Goal: Task Accomplishment & Management: Use online tool/utility

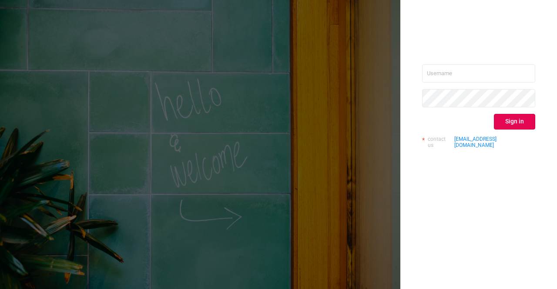
click at [479, 84] on div "Sign in contact us [EMAIL_ADDRESS][DOMAIN_NAME]" at bounding box center [478, 109] width 113 height 91
click at [478, 79] on input "text" at bounding box center [478, 73] width 113 height 18
type input "[PERSON_NAME][EMAIL_ADDRESS][DOMAIN_NAME]"
click at [520, 123] on button "Sign in" at bounding box center [514, 122] width 41 height 16
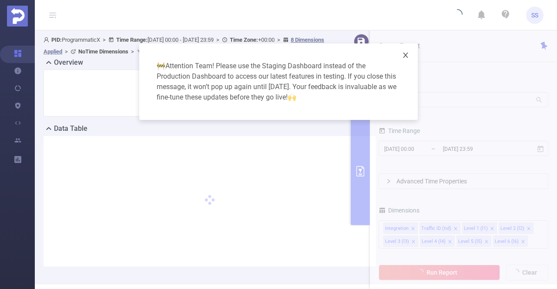
click at [406, 54] on icon "icon: close" at bounding box center [405, 55] width 7 height 7
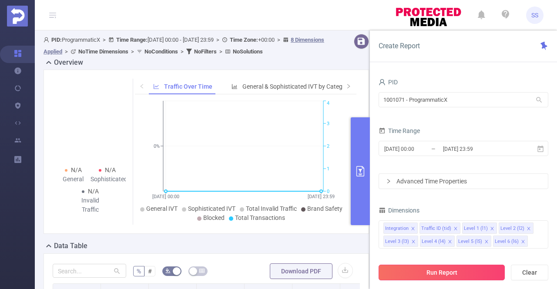
click at [430, 267] on button "Run Report" at bounding box center [442, 273] width 126 height 16
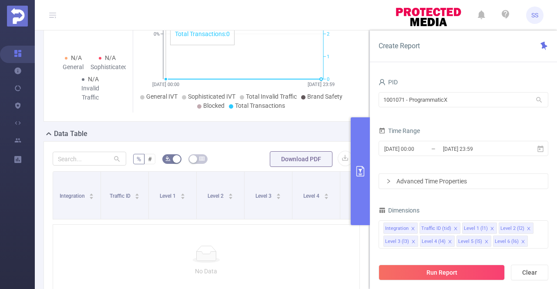
scroll to position [174, 0]
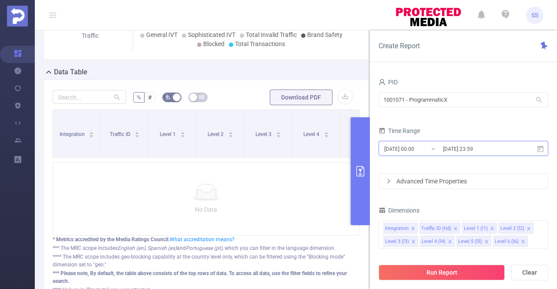
click at [436, 143] on input "[DATE] 00:00" at bounding box center [418, 149] width 71 height 12
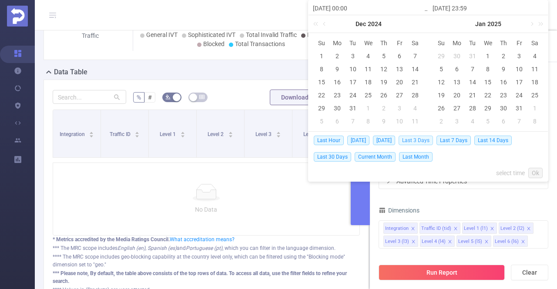
click at [416, 140] on span "Last 3 Days" at bounding box center [416, 141] width 34 height 10
type input "[DATE] 00:00"
type input "[DATE] 23:59"
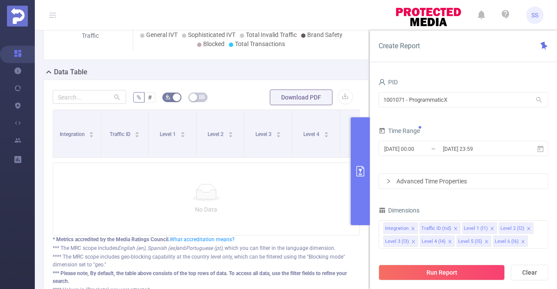
click at [432, 283] on div "Run Report Clear" at bounding box center [463, 272] width 187 height 33
click at [430, 272] on button "Run Report" at bounding box center [442, 273] width 126 height 16
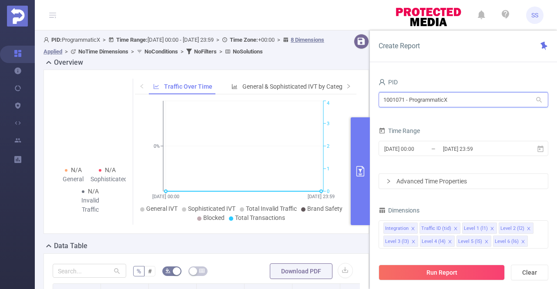
drag, startPoint x: 480, startPoint y: 105, endPoint x: 361, endPoint y: 110, distance: 118.5
click at [361, 110] on section "PID: ProgrammaticX > Time Range: [DATE] 00:00 - [DATE] 23:59 > Time Zone: +00:0…" at bounding box center [296, 262] width 522 height 465
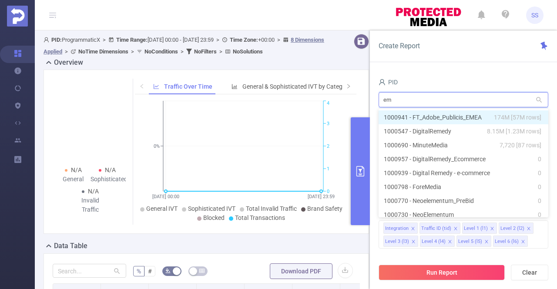
type input "eme"
click at [446, 118] on li "1000941 - FT_Adobe_Publicis_EMEA 174M [57M rows]" at bounding box center [464, 118] width 170 height 14
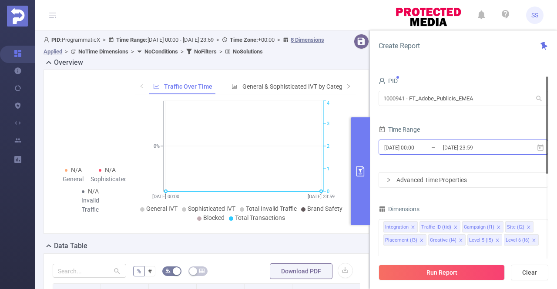
click at [443, 144] on input "[DATE] 23:59" at bounding box center [477, 148] width 71 height 12
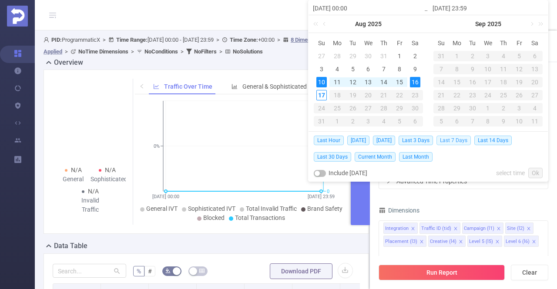
click at [469, 142] on span "Last 7 Days" at bounding box center [454, 141] width 34 height 10
type input "[DATE] 00:00"
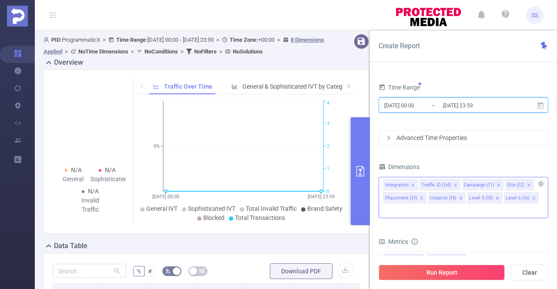
click at [454, 184] on icon "icon: close" at bounding box center [455, 185] width 3 height 3
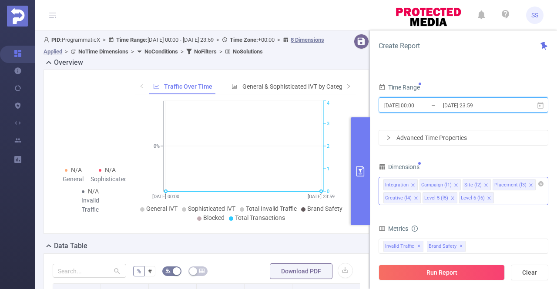
click at [454, 184] on icon "icon: close" at bounding box center [456, 185] width 4 height 4
click at [441, 184] on icon "icon: close" at bounding box center [442, 185] width 3 height 3
click at [458, 185] on icon "icon: close" at bounding box center [458, 185] width 4 height 4
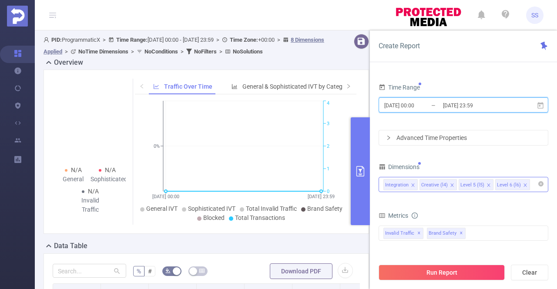
click at [450, 185] on icon "icon: close" at bounding box center [452, 185] width 4 height 4
click at [447, 185] on icon "icon: close" at bounding box center [449, 185] width 4 height 4
click at [451, 184] on li "Level 6 (l6)" at bounding box center [437, 184] width 35 height 11
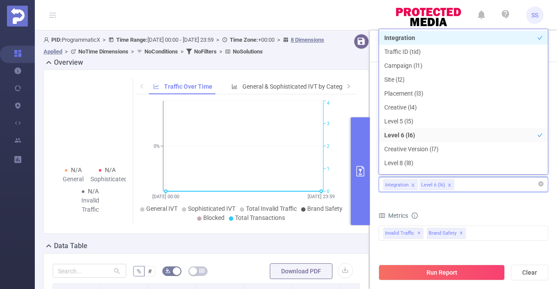
click at [449, 185] on icon "icon: close" at bounding box center [449, 185] width 3 height 3
click at [449, 185] on div "Integration" at bounding box center [463, 185] width 160 height 14
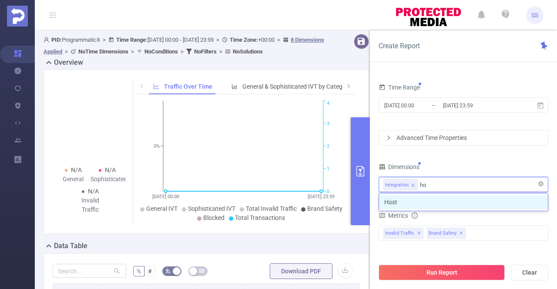
type input "hos"
click at [492, 200] on li "Host" at bounding box center [463, 202] width 169 height 14
type input "app"
click at [492, 200] on li "App" at bounding box center [463, 202] width 169 height 14
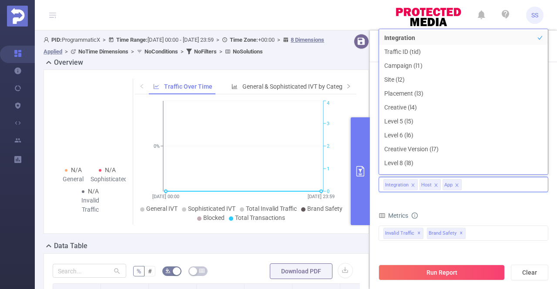
click at [496, 205] on form "Dimensions Integration Host App Metrics Total General IVT Data Centers Disclose…" at bounding box center [464, 258] width 170 height 194
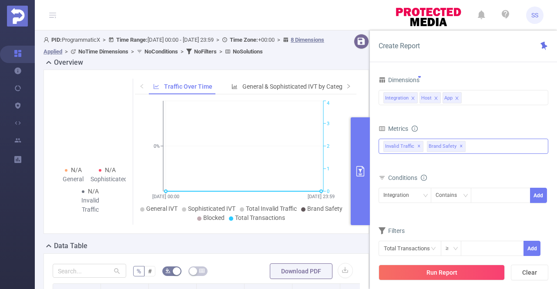
drag, startPoint x: 417, startPoint y: 145, endPoint x: 386, endPoint y: 199, distance: 62.4
click at [417, 145] on span "✕" at bounding box center [418, 146] width 3 height 10
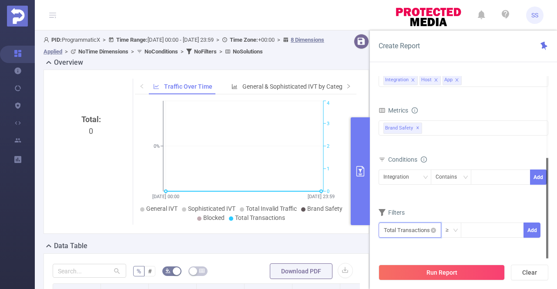
click at [393, 229] on input "text" at bounding box center [410, 230] width 63 height 15
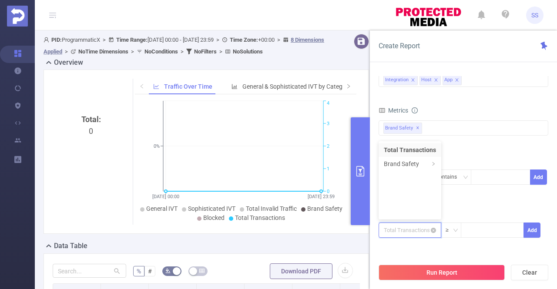
click at [393, 229] on input "text" at bounding box center [410, 230] width 63 height 15
click at [481, 235] on input at bounding box center [492, 229] width 62 height 13
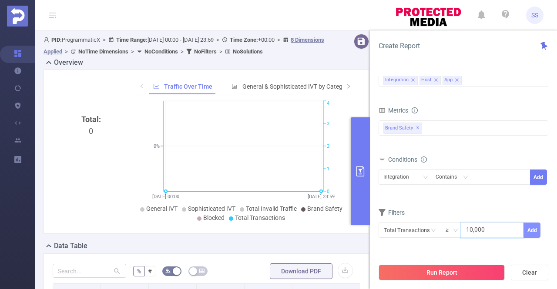
type input "10,000"
click at [530, 231] on button "Add" at bounding box center [532, 230] width 17 height 15
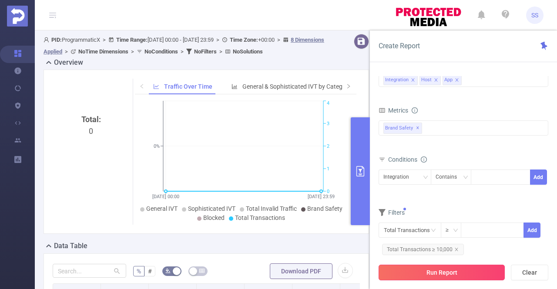
click at [466, 269] on button "Run Report" at bounding box center [442, 273] width 126 height 16
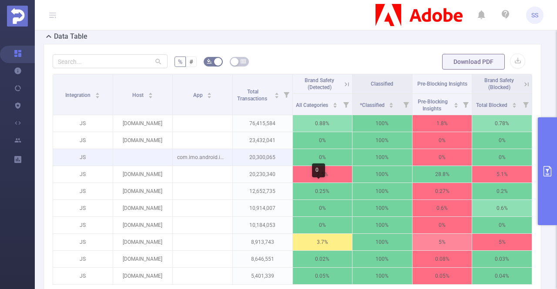
scroll to position [218, 0]
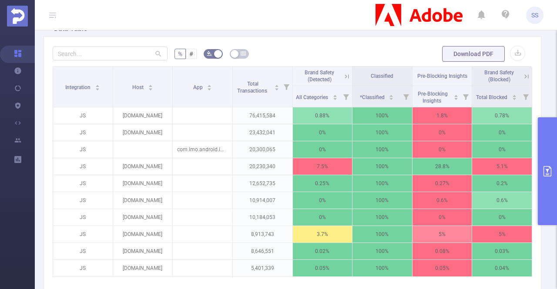
click at [523, 75] on icon at bounding box center [527, 77] width 8 height 8
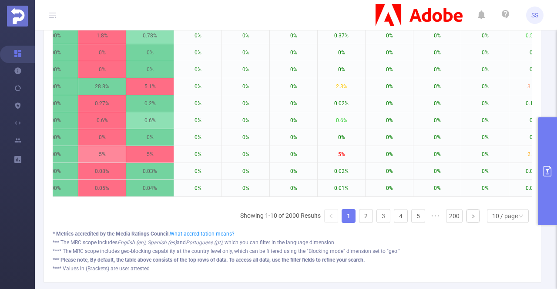
scroll to position [261, 0]
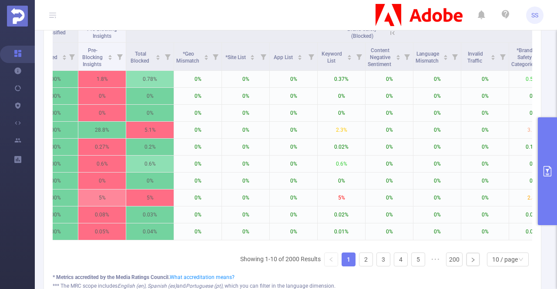
drag, startPoint x: 339, startPoint y: 242, endPoint x: 371, endPoint y: 246, distance: 32.4
click at [370, 243] on div "Integration Host App Total Transactions Brand Safety (Detected) Classified Pre-…" at bounding box center [293, 134] width 480 height 223
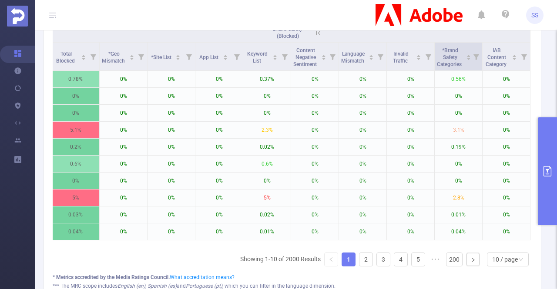
click at [474, 58] on icon at bounding box center [477, 57] width 6 height 6
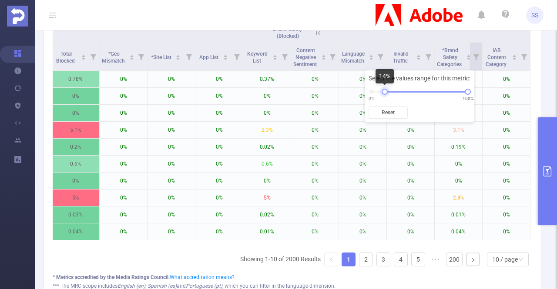
drag, startPoint x: 372, startPoint y: 91, endPoint x: 387, endPoint y: 87, distance: 16.0
click at [387, 87] on div "Select the values range for this metric: 0% 100% Reset" at bounding box center [419, 97] width 109 height 52
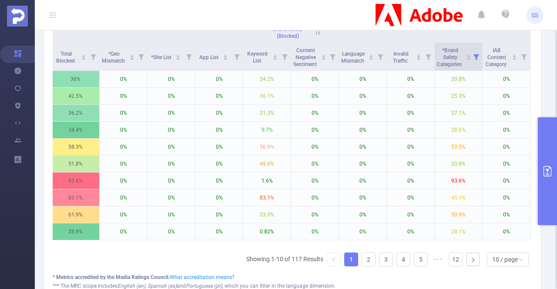
click at [474, 56] on icon at bounding box center [477, 57] width 6 height 6
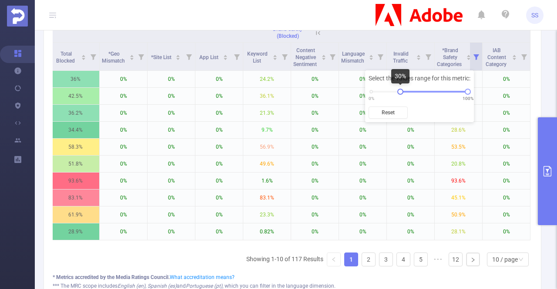
click at [402, 95] on div "Select the values range for this metric: 0% 100% Reset" at bounding box center [419, 97] width 109 height 52
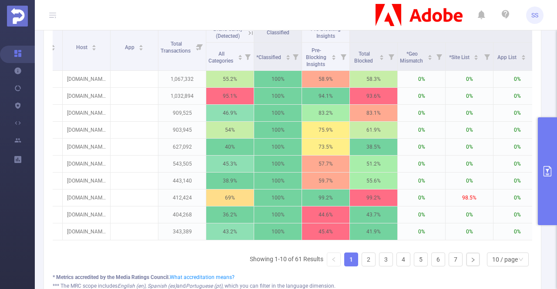
scroll to position [0, 0]
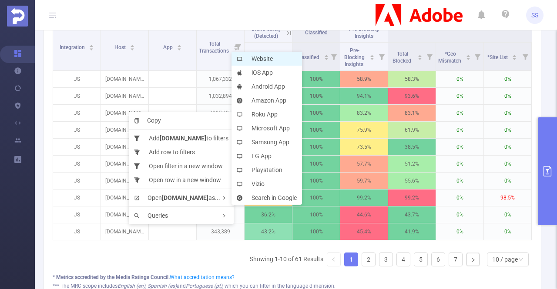
click at [275, 57] on li "Website" at bounding box center [267, 59] width 71 height 14
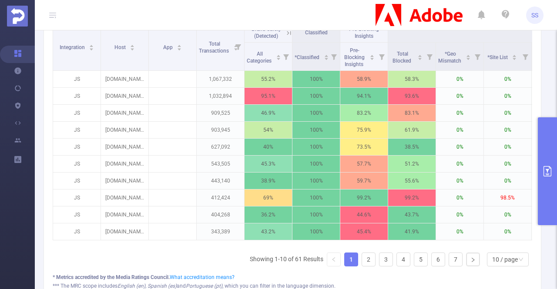
click at [290, 32] on icon at bounding box center [289, 33] width 4 height 4
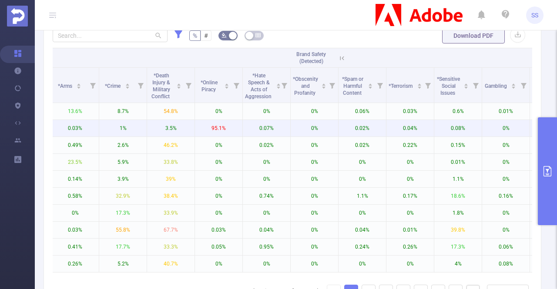
scroll to position [218, 0]
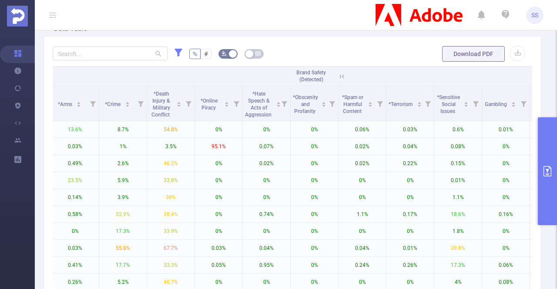
click at [345, 73] on icon at bounding box center [342, 77] width 8 height 8
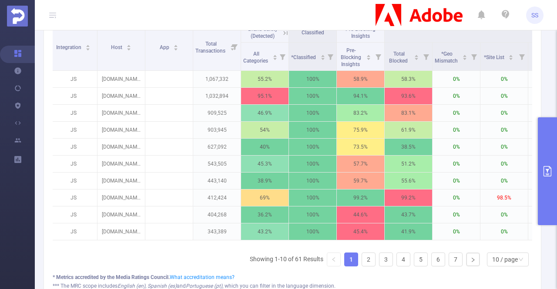
scroll to position [0, 1]
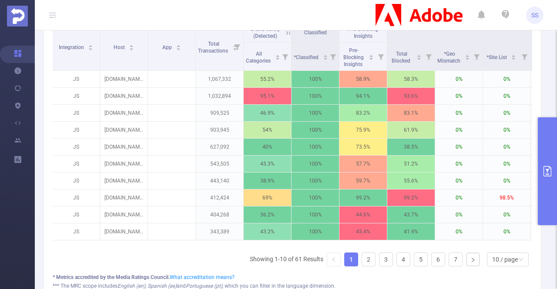
click at [288, 33] on icon at bounding box center [288, 33] width 8 height 8
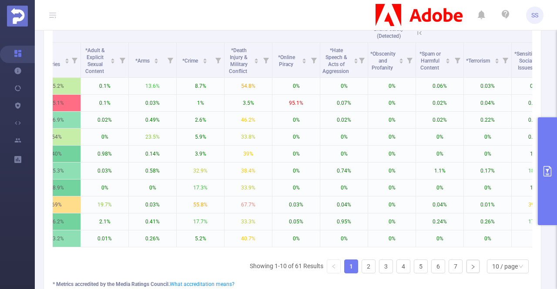
scroll to position [0, 235]
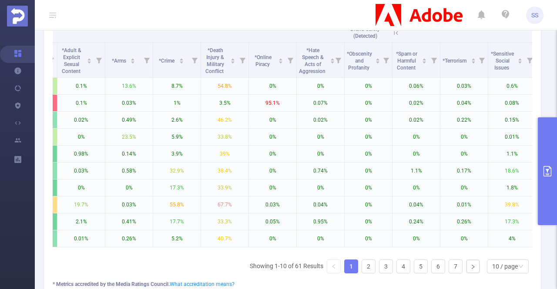
click at [395, 31] on icon at bounding box center [396, 33] width 4 height 4
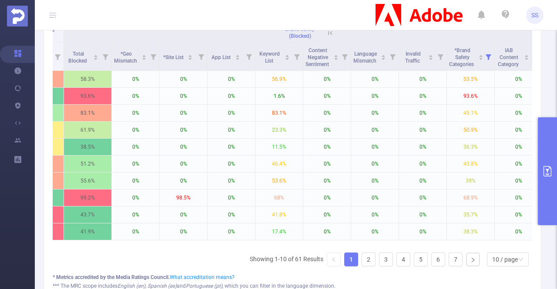
scroll to position [0, 343]
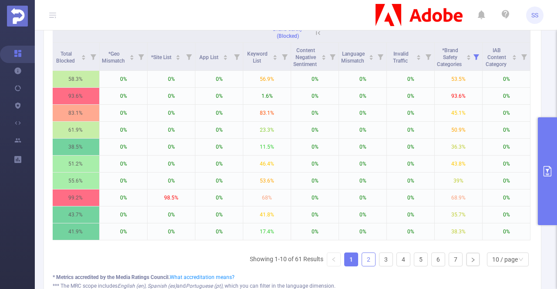
click at [362, 266] on link "2" at bounding box center [368, 259] width 13 height 13
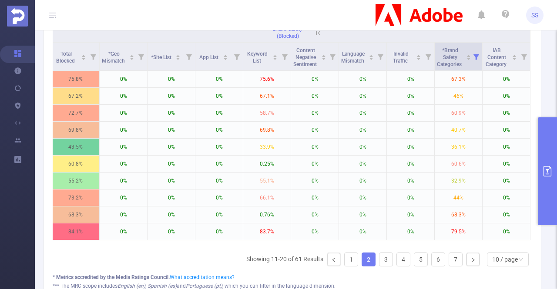
click at [474, 56] on icon at bounding box center [477, 57] width 6 height 6
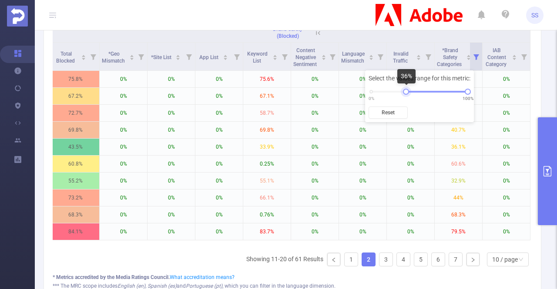
drag, startPoint x: 401, startPoint y: 90, endPoint x: 406, endPoint y: 88, distance: 5.0
click at [406, 88] on div "Select the values range for this metric: 0% 100% Reset" at bounding box center [419, 97] width 109 height 52
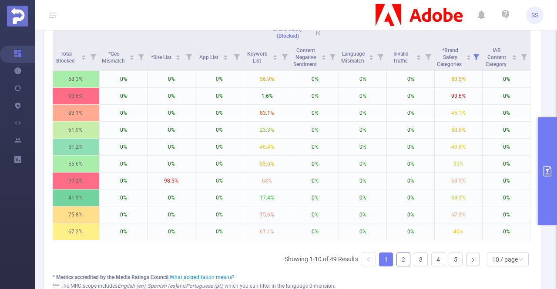
click at [398, 264] on link "2" at bounding box center [403, 259] width 13 height 13
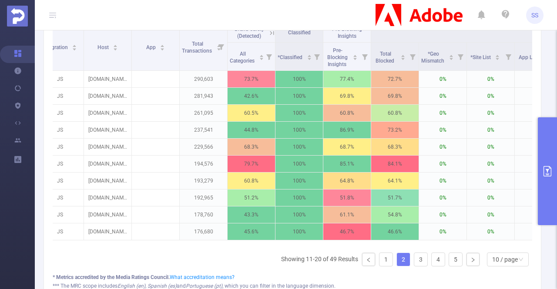
scroll to position [0, 0]
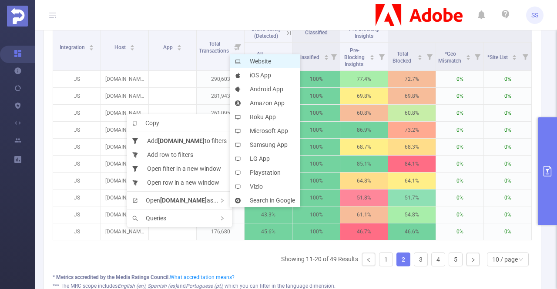
click at [255, 61] on li "Website" at bounding box center [265, 61] width 71 height 14
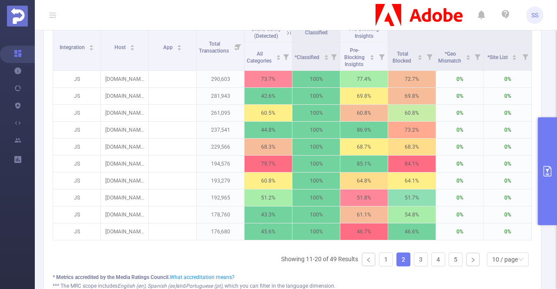
click at [554, 176] on button "primary" at bounding box center [547, 172] width 19 height 108
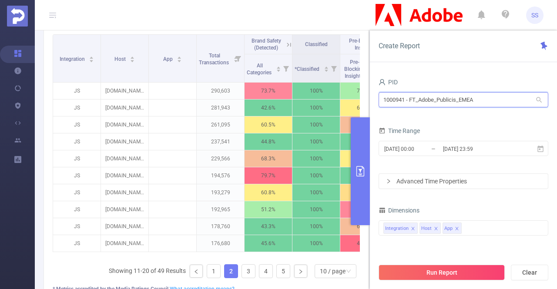
drag, startPoint x: 493, startPoint y: 99, endPoint x: 369, endPoint y: 111, distance: 124.2
click at [369, 111] on section "PID: FT_Adobe_Publicis_EMEA > Time Range: [DATE] 00:00 - [DATE] 23:59 > Time Zo…" at bounding box center [296, 70] width 522 height 602
type input "jp"
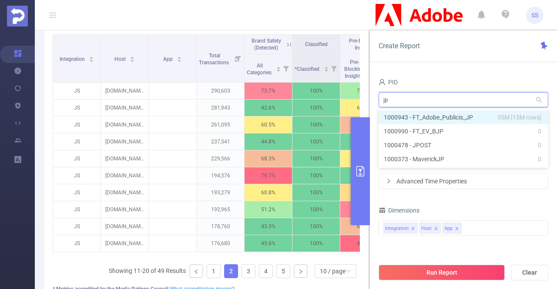
click at [441, 115] on li "1000943 - FT_Adobe_Publicis_JP 35M [15M rows]" at bounding box center [464, 118] width 170 height 14
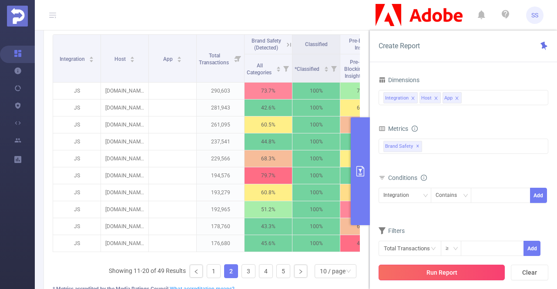
click at [456, 267] on button "Run Report" at bounding box center [442, 273] width 126 height 16
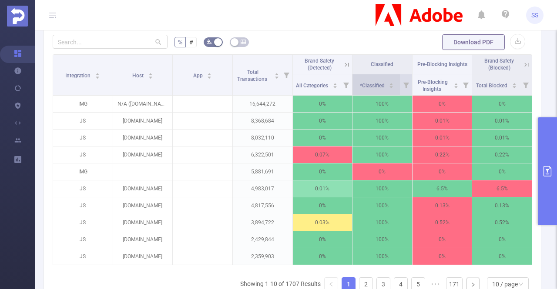
scroll to position [191, 0]
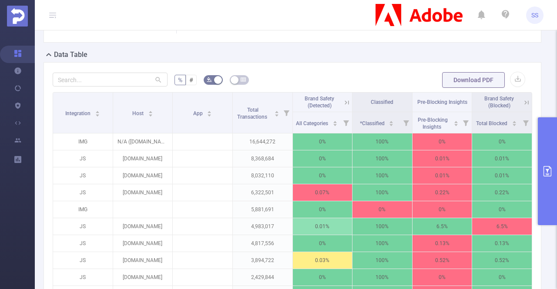
click at [523, 99] on icon at bounding box center [527, 103] width 8 height 8
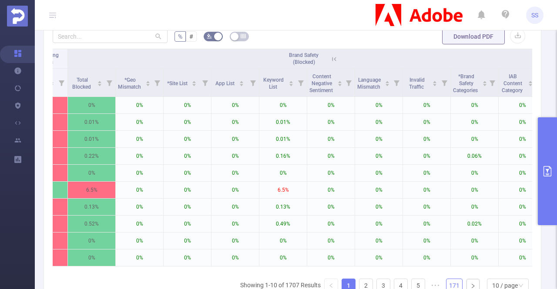
scroll to position [0, 322]
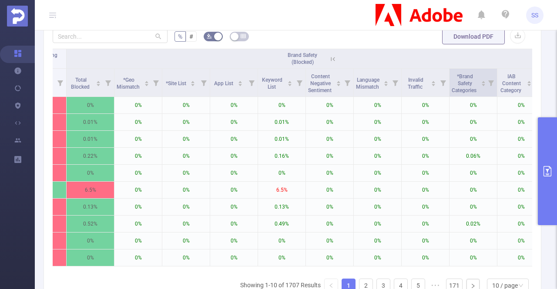
click at [490, 86] on icon at bounding box center [491, 83] width 12 height 28
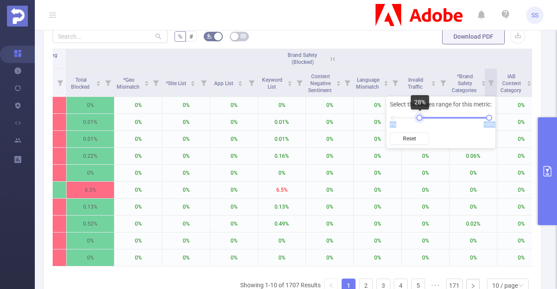
drag, startPoint x: 393, startPoint y: 120, endPoint x: 420, endPoint y: 124, distance: 27.8
click at [420, 124] on div "Select the values range for this metric: 0% 100% Reset" at bounding box center [440, 123] width 109 height 52
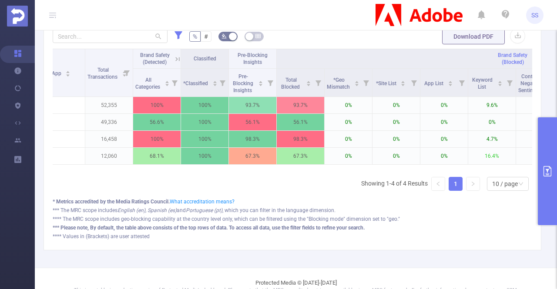
scroll to position [0, 0]
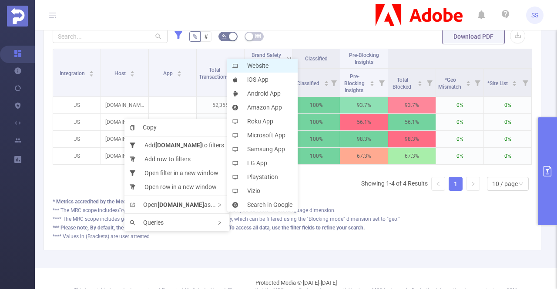
click at [289, 67] on li "Website" at bounding box center [262, 66] width 71 height 14
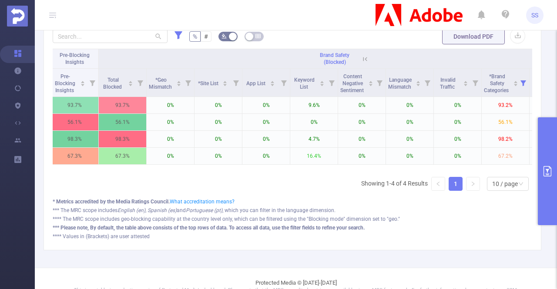
scroll to position [0, 343]
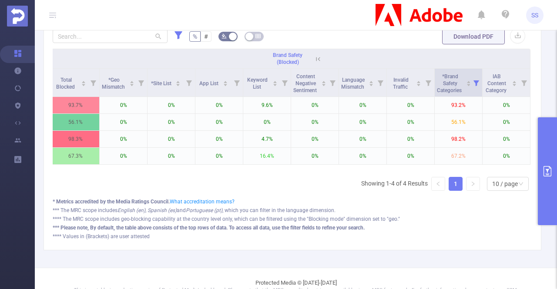
click at [470, 87] on icon at bounding box center [476, 83] width 12 height 28
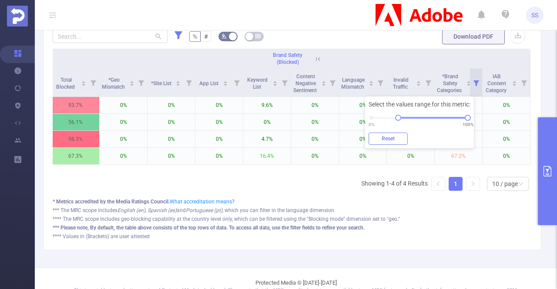
click at [393, 140] on button "Reset" at bounding box center [388, 139] width 39 height 12
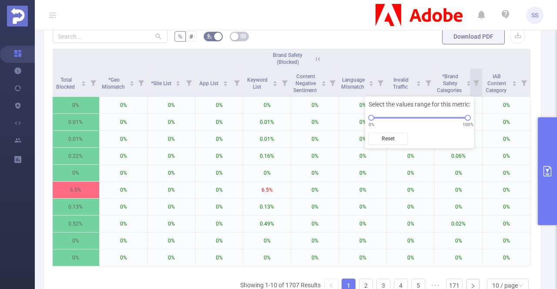
click at [384, 40] on form "% # Download PDF" at bounding box center [293, 36] width 480 height 17
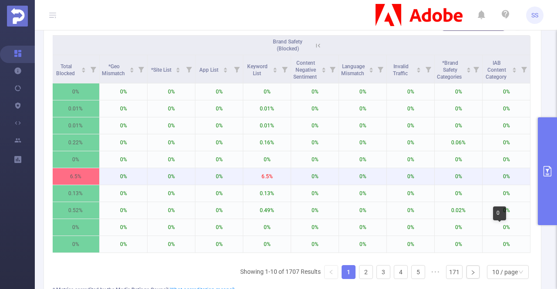
scroll to position [235, 0]
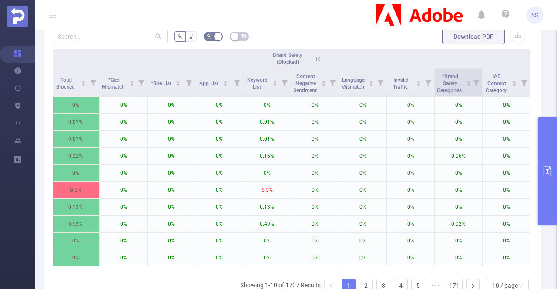
click at [474, 84] on icon at bounding box center [477, 84] width 6 height 6
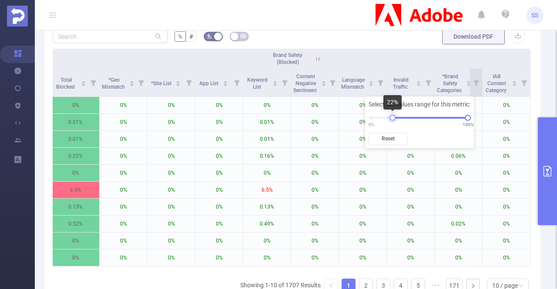
drag, startPoint x: 373, startPoint y: 118, endPoint x: 403, endPoint y: 120, distance: 31.0
click at [396, 120] on div at bounding box center [393, 118] width 6 height 6
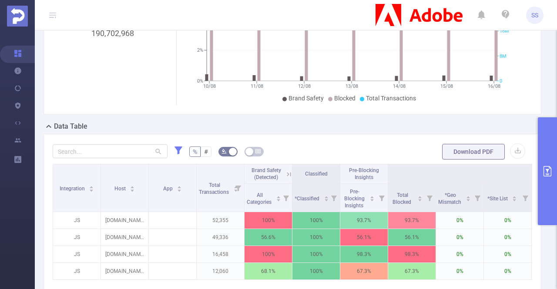
scroll to position [61, 0]
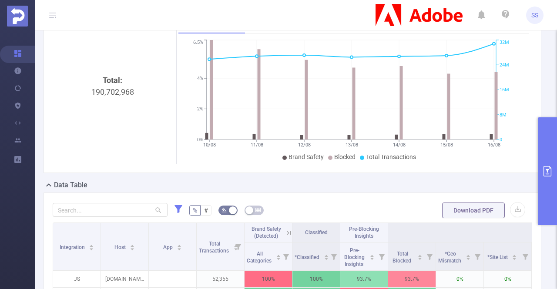
click at [550, 155] on button "primary" at bounding box center [547, 172] width 19 height 108
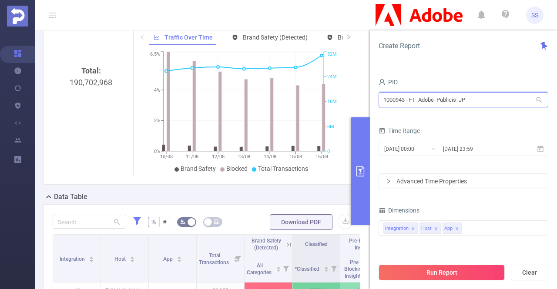
drag, startPoint x: 483, startPoint y: 99, endPoint x: 347, endPoint y: 100, distance: 136.2
click at [347, 102] on section "PID: FT_Adobe_Publicis_JP > Time Range: [DATE] 00:00 - [DATE] 23:59 > Time Zone…" at bounding box center [296, 220] width 522 height 500
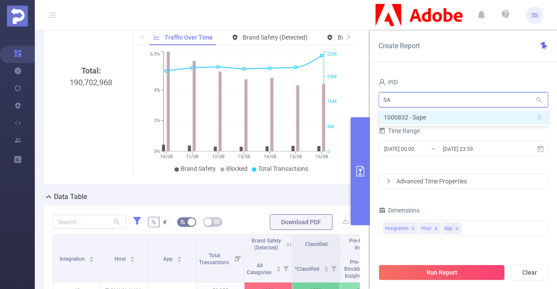
type input "S"
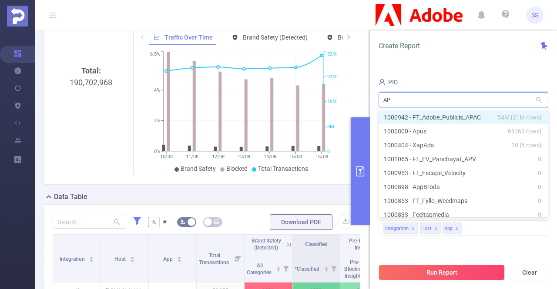
type input "APA"
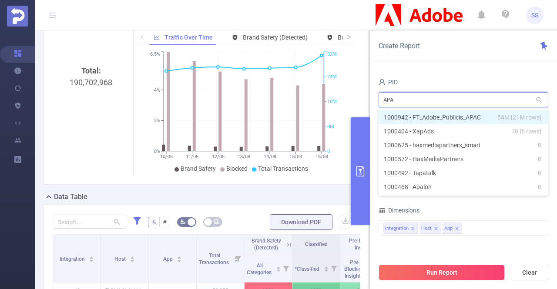
click at [446, 119] on li "1000942 - FT_Adobe_Publicis_APAC 54M [21M rows]" at bounding box center [464, 118] width 170 height 14
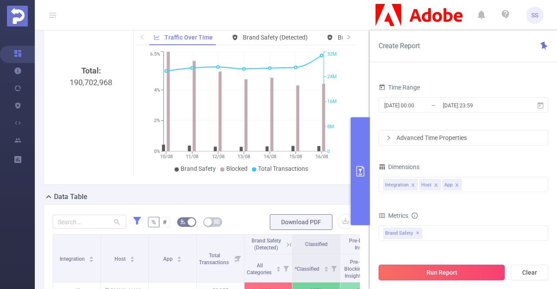
click at [437, 272] on button "Run Report" at bounding box center [442, 273] width 126 height 16
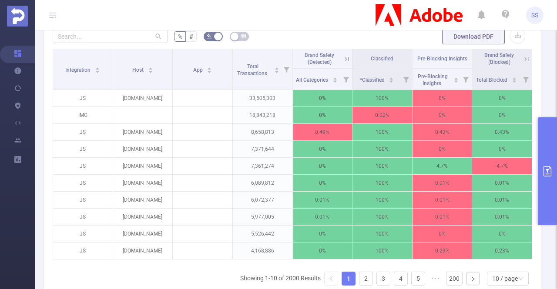
scroll to position [0, 2]
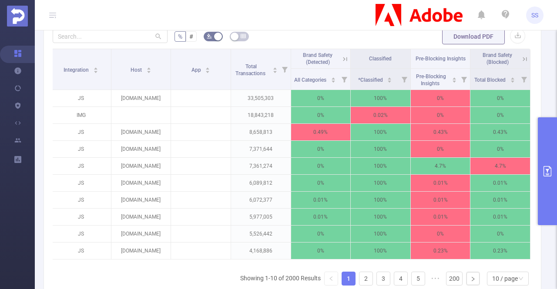
click at [521, 56] on icon at bounding box center [525, 59] width 8 height 8
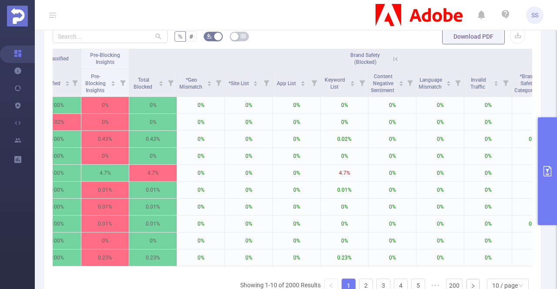
scroll to position [0, 343]
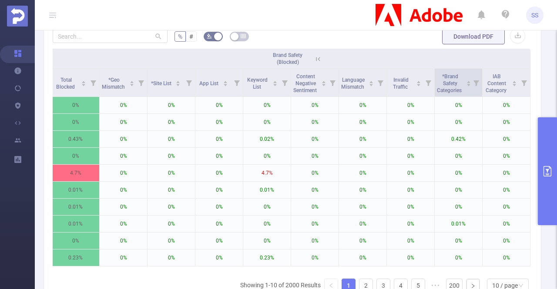
click at [470, 81] on icon at bounding box center [476, 83] width 12 height 28
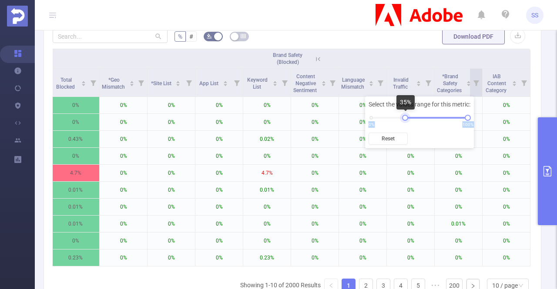
drag, startPoint x: 370, startPoint y: 119, endPoint x: 405, endPoint y: 125, distance: 35.3
click at [405, 125] on div "Select the values range for this metric: 0% 100% Reset" at bounding box center [419, 123] width 109 height 52
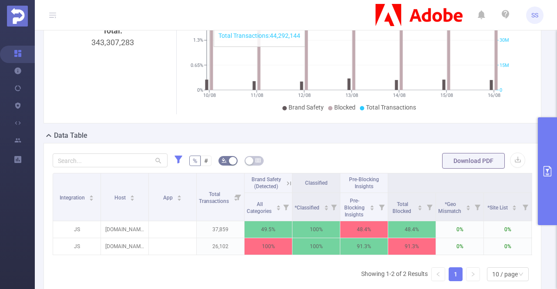
scroll to position [91, 0]
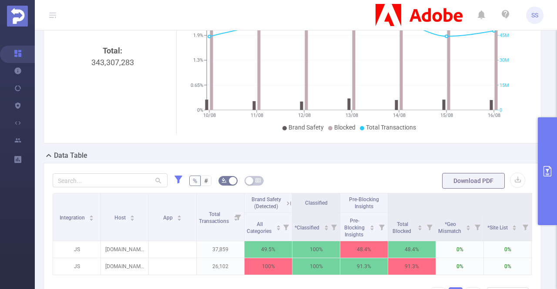
click at [289, 205] on icon at bounding box center [289, 204] width 8 height 8
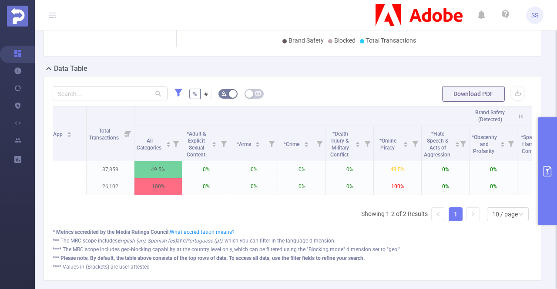
scroll to position [0, 112]
click at [517, 113] on icon at bounding box center [519, 117] width 8 height 8
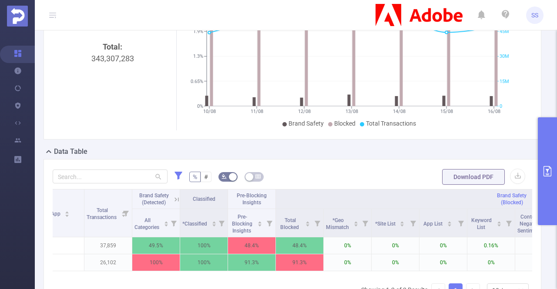
scroll to position [47, 0]
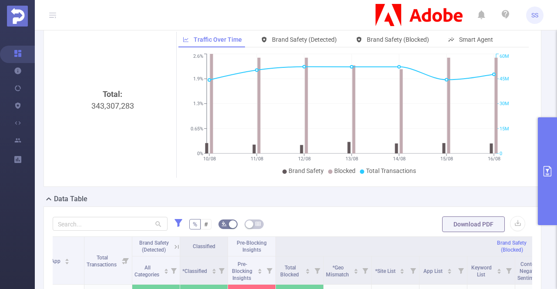
click at [552, 136] on button "primary" at bounding box center [547, 172] width 19 height 108
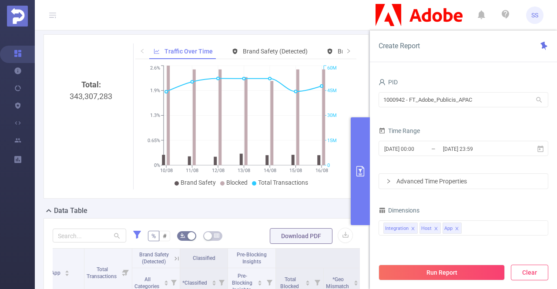
click at [533, 279] on button "Clear" at bounding box center [529, 273] width 37 height 16
type input "[DATE] 07:00"
type input "[DATE] 07:59"
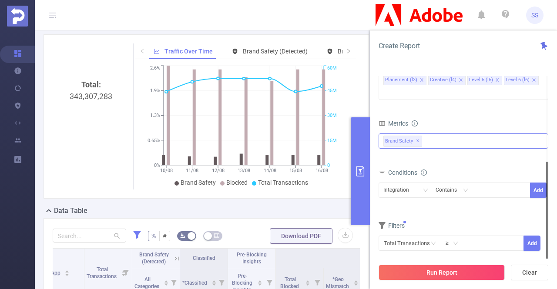
click at [424, 134] on div "Brand Safety ✕" at bounding box center [464, 141] width 170 height 15
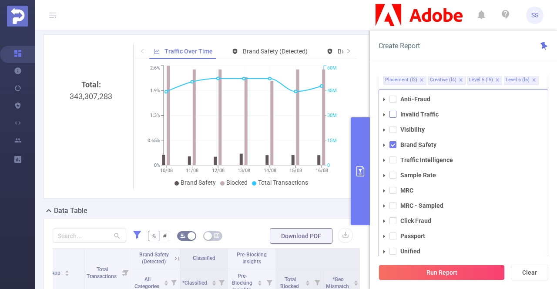
click at [393, 111] on span at bounding box center [393, 114] width 7 height 7
click at [392, 141] on span at bounding box center [393, 144] width 7 height 7
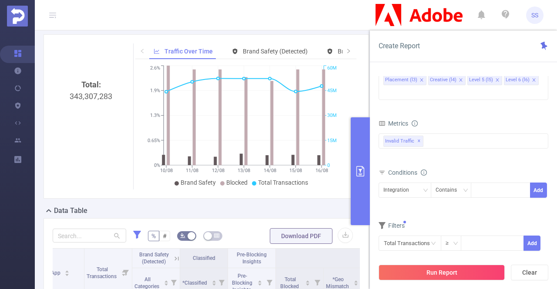
click at [460, 51] on div "Create Report" at bounding box center [463, 46] width 187 height 32
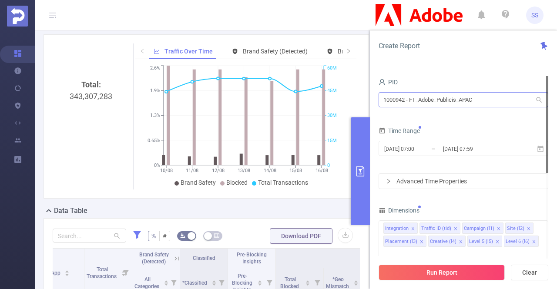
drag, startPoint x: 500, startPoint y: 92, endPoint x: 478, endPoint y: 95, distance: 21.9
click at [478, 95] on div "1000942 - FT_Adobe_Publicis_APAC 1000942 - FT_Adobe_Publicis_APAC" at bounding box center [464, 101] width 170 height 20
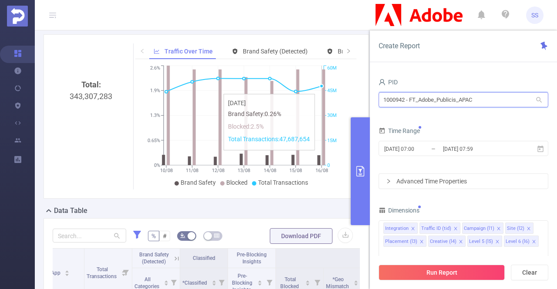
drag, startPoint x: 494, startPoint y: 102, endPoint x: 317, endPoint y: 89, distance: 177.2
click at [317, 89] on section "PID: FT_Adobe_Publicis_APAC > Time Range: [DATE] 00:00 - [DATE] 23:59 > Time Zo…" at bounding box center [296, 216] width 522 height 466
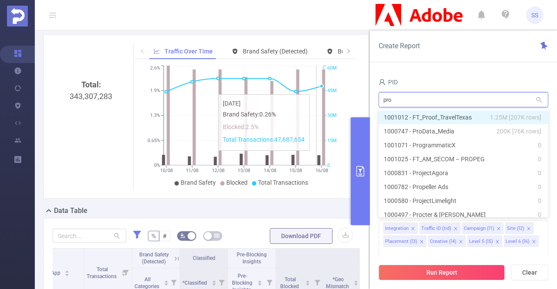
type input "prog"
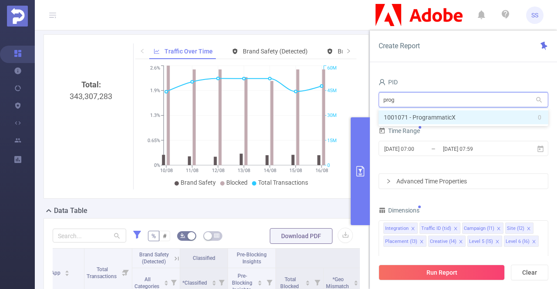
click at [440, 120] on li "1001071 - ProgrammaticX 0" at bounding box center [464, 118] width 170 height 14
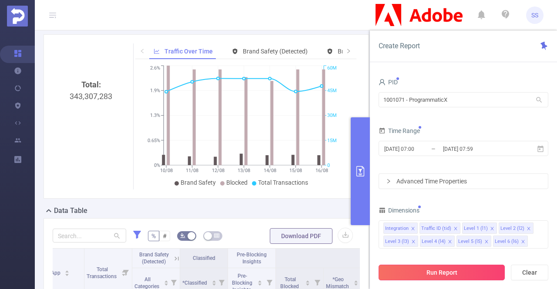
click at [448, 270] on button "Run Report" at bounding box center [442, 273] width 126 height 16
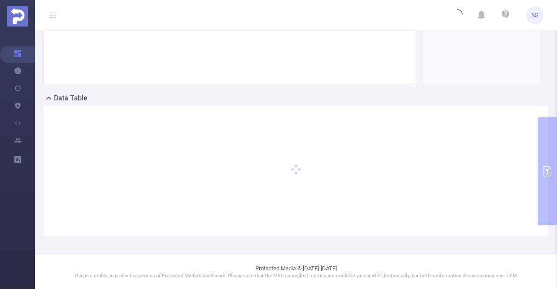
scroll to position [0, 0]
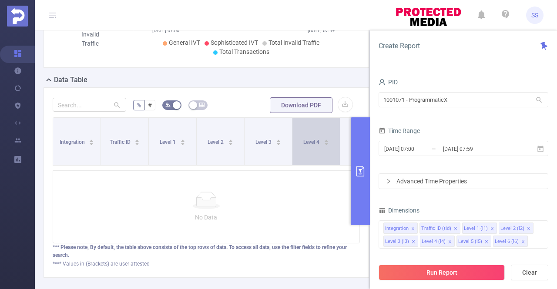
scroll to position [127, 0]
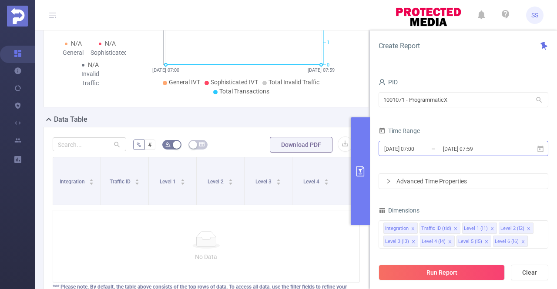
click at [503, 153] on input "[DATE] 07:59" at bounding box center [477, 149] width 71 height 12
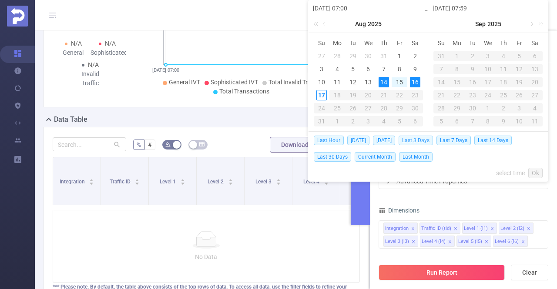
click at [408, 141] on span "Last 3 Days" at bounding box center [416, 141] width 34 height 10
type input "[DATE] 00:00"
type input "[DATE] 23:59"
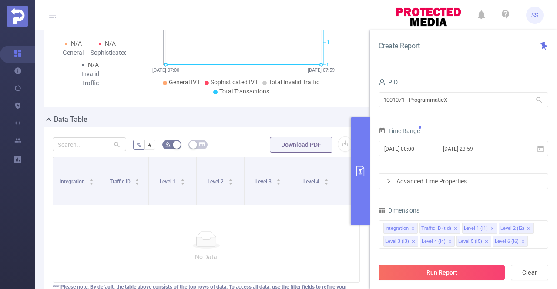
click at [451, 277] on button "Run Report" at bounding box center [442, 273] width 126 height 16
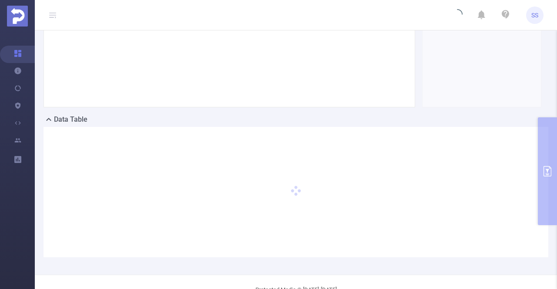
scroll to position [148, 0]
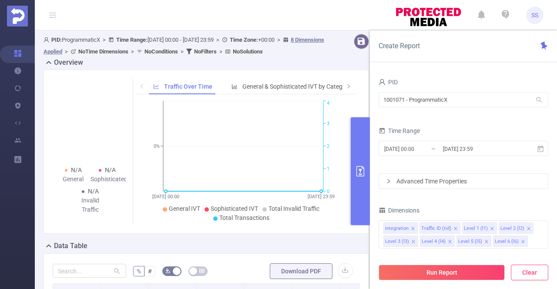
click at [531, 277] on button "Clear" at bounding box center [529, 273] width 37 height 16
type input "[DATE] 07:00"
type input "[DATE] 07:59"
drag, startPoint x: 450, startPoint y: 100, endPoint x: 336, endPoint y: 98, distance: 114.0
click at [336, 98] on section "PID: ProgrammaticX > Time Range: [DATE] 00:00 - [DATE] 23:59 > Time Zone: +00:0…" at bounding box center [296, 245] width 522 height 431
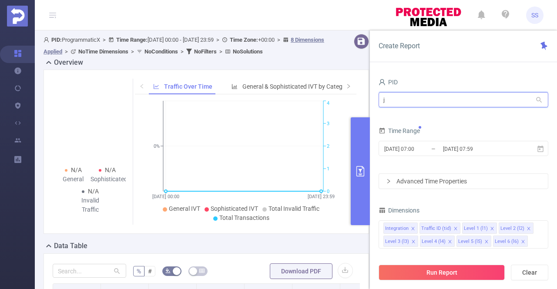
type input "jp"
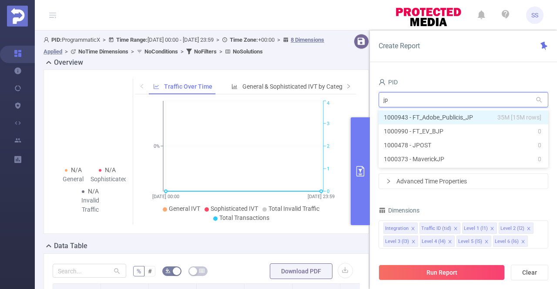
click at [426, 123] on li "1000943 - FT_Adobe_Publicis_JP 35M [15M rows]" at bounding box center [464, 118] width 170 height 14
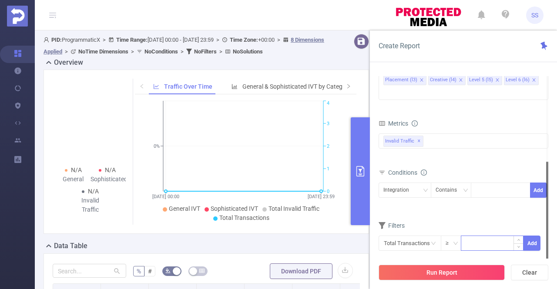
click at [490, 236] on input at bounding box center [492, 242] width 62 height 13
type input "10,000"
click at [530, 236] on button "Add" at bounding box center [532, 243] width 17 height 15
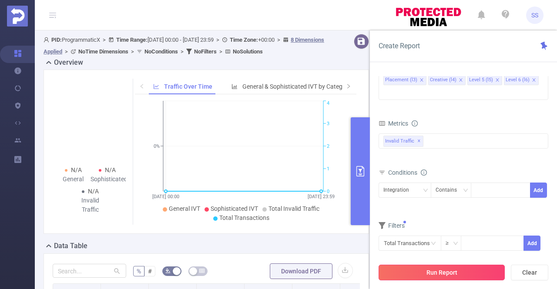
click at [489, 269] on button "Run Report" at bounding box center [442, 273] width 126 height 16
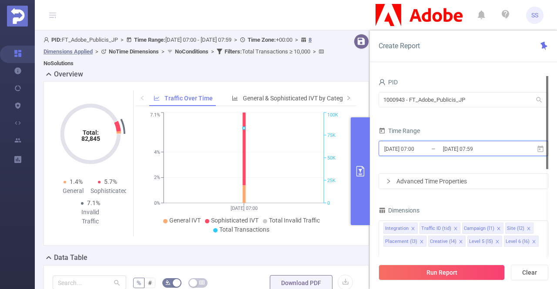
click at [525, 150] on span "[DATE] 07:00 _ [DATE] 07:59" at bounding box center [464, 148] width 170 height 15
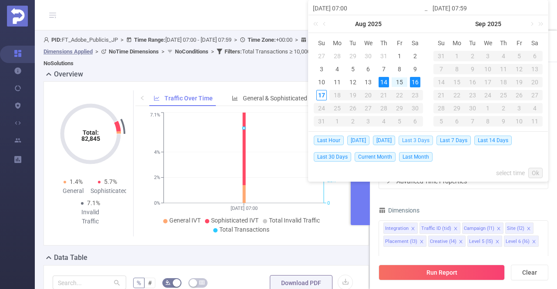
click at [414, 138] on span "Last 3 Days" at bounding box center [416, 141] width 34 height 10
type input "[DATE] 00:00"
type input "[DATE] 23:59"
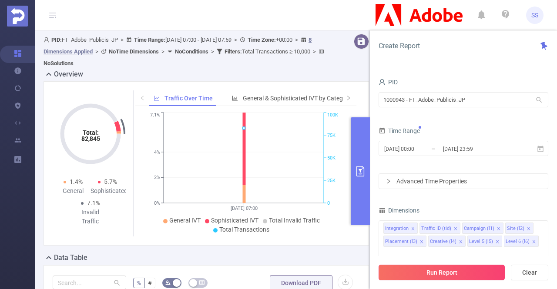
click at [429, 271] on button "Run Report" at bounding box center [442, 273] width 126 height 16
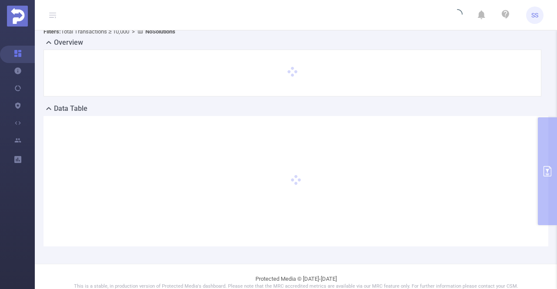
scroll to position [30, 0]
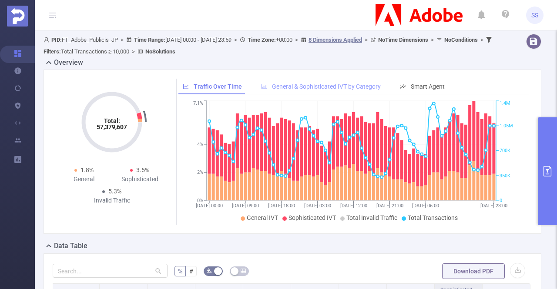
click at [301, 83] on span "General & Sophisticated IVT by Category" at bounding box center [326, 86] width 109 height 7
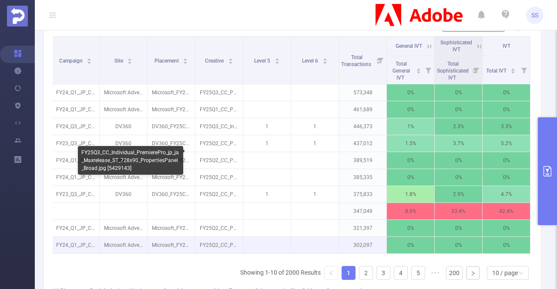
scroll to position [261, 0]
